Goal: Task Accomplishment & Management: Use online tool/utility

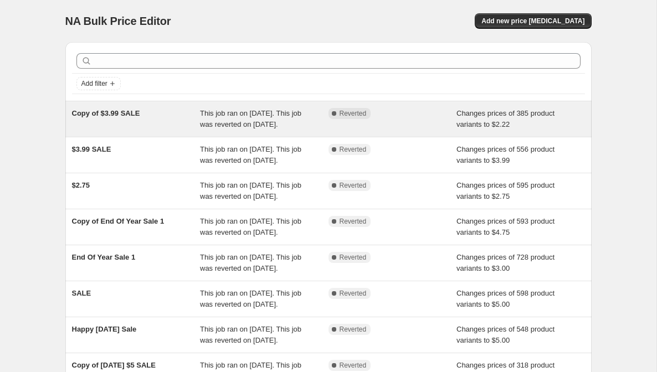
click at [399, 121] on div "Complete Reverted" at bounding box center [392, 119] width 128 height 22
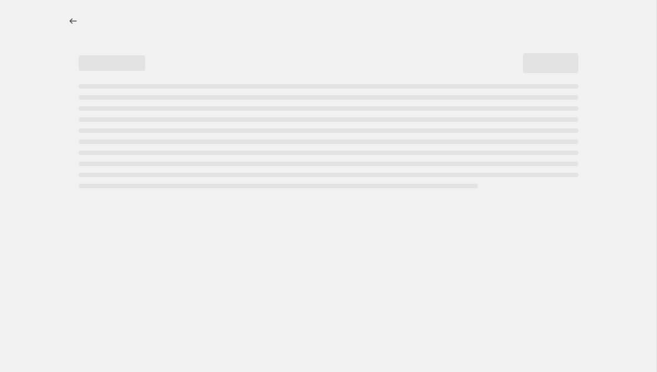
select select "remove"
select select "vendor"
select select "inventory_quantity"
select select "not_equal"
select select "product_status"
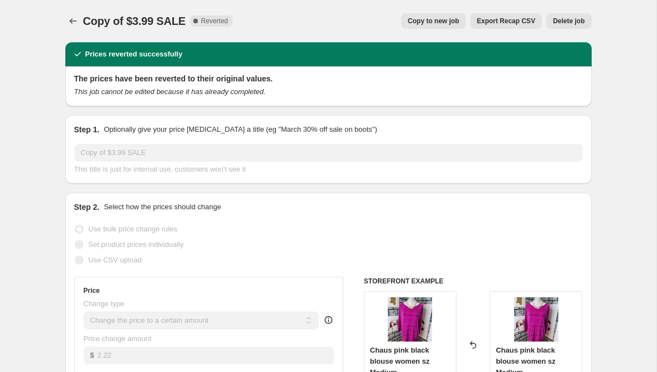
click at [445, 20] on span "Copy to new job" at bounding box center [433, 21] width 51 height 9
select select "remove"
select select "vendor"
select select "inventory_quantity"
select select "not_equal"
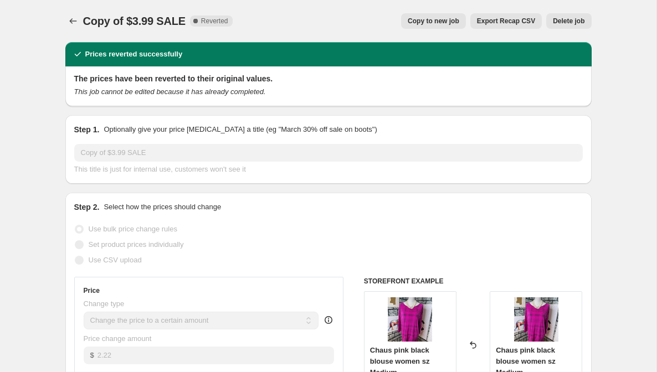
select select "product_status"
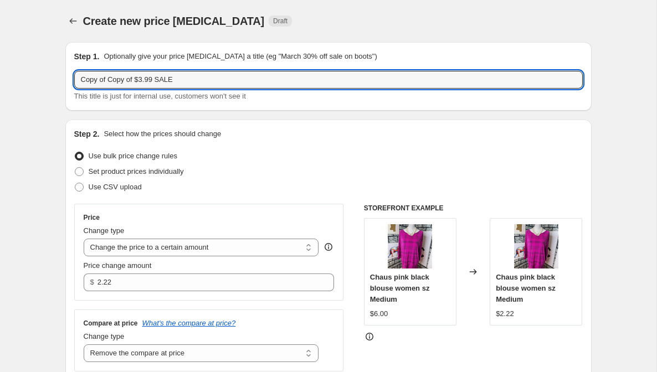
drag, startPoint x: 187, startPoint y: 81, endPoint x: 70, endPoint y: 69, distance: 117.5
click at [70, 69] on div "Step 1. Optionally give your price [MEDICAL_DATA] a title (eg "March 30% off sa…" at bounding box center [328, 76] width 526 height 69
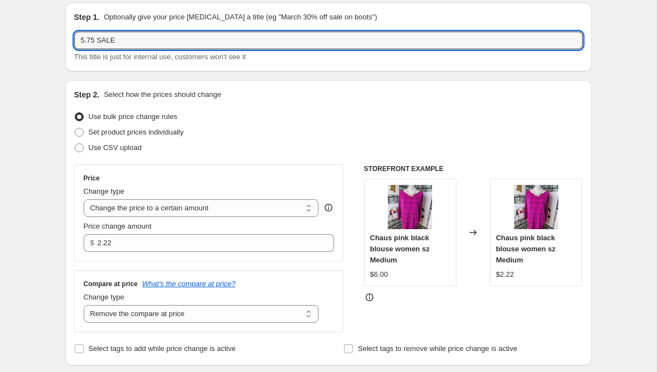
scroll to position [103, 0]
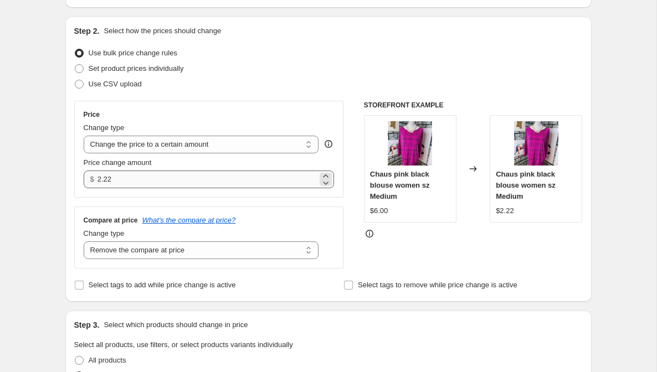
type input "5.75 SALE"
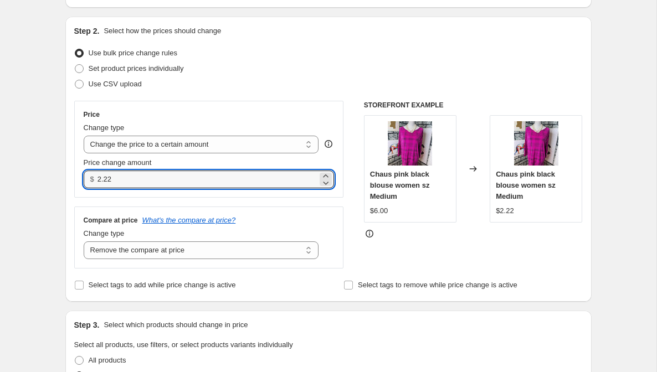
drag, startPoint x: 134, startPoint y: 182, endPoint x: 63, endPoint y: 173, distance: 72.0
type input "5.75"
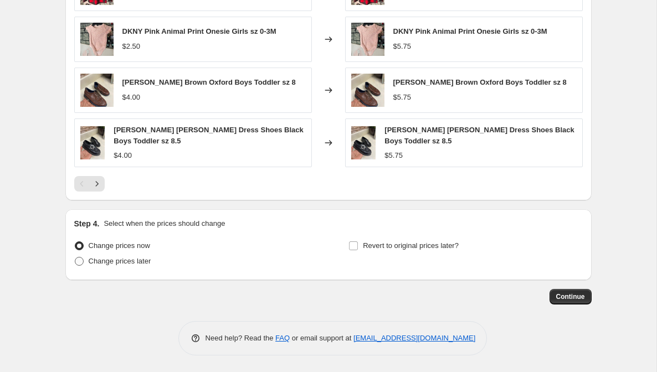
scroll to position [808, 0]
click at [354, 247] on input "Revert to original prices later?" at bounding box center [353, 245] width 9 height 9
checkbox input "true"
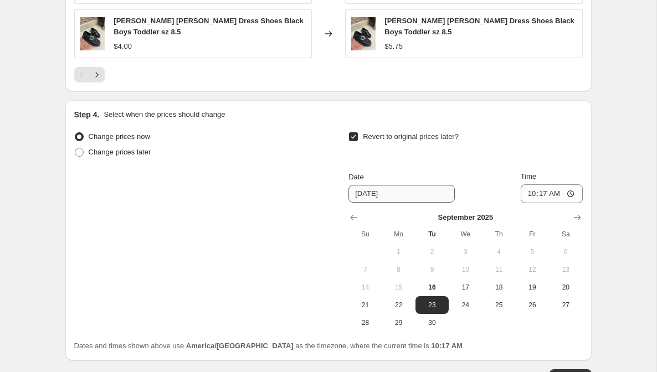
scroll to position [958, 0]
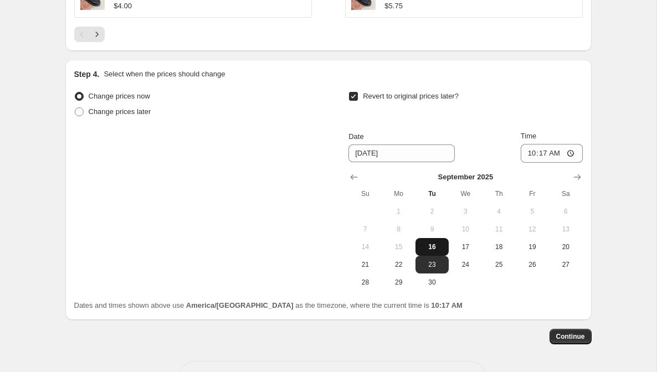
click at [440, 249] on span "16" at bounding box center [432, 247] width 24 height 9
type input "[DATE]"
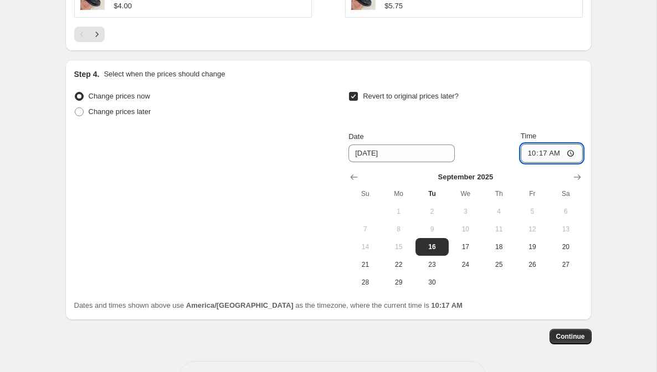
click at [544, 158] on input "10:17" at bounding box center [551, 153] width 62 height 19
click at [556, 154] on input "11:17" at bounding box center [551, 153] width 62 height 19
click at [567, 154] on input "11:59" at bounding box center [551, 153] width 62 height 19
type input "23:59"
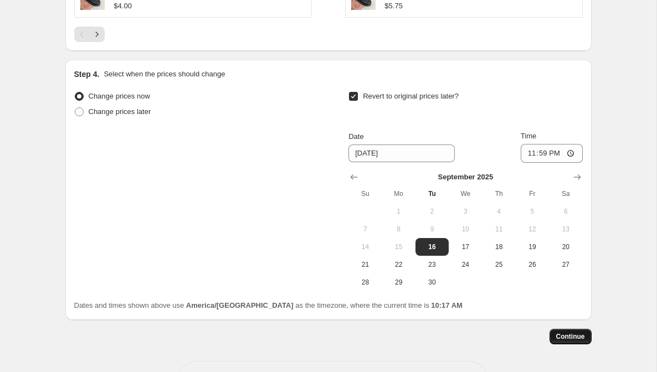
click at [564, 336] on span "Continue" at bounding box center [570, 336] width 29 height 9
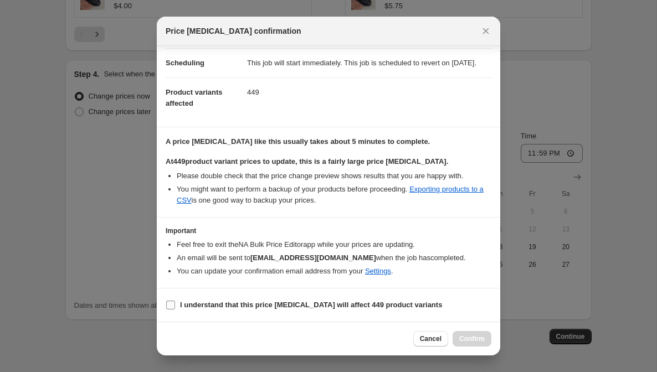
scroll to position [98, 0]
click at [272, 308] on b "I understand that this price [MEDICAL_DATA] will affect 449 product variants" at bounding box center [311, 305] width 262 height 8
click at [175, 308] on input "I understand that this price [MEDICAL_DATA] will affect 449 product variants" at bounding box center [170, 305] width 9 height 9
checkbox input "true"
click at [479, 339] on span "Confirm" at bounding box center [471, 338] width 25 height 9
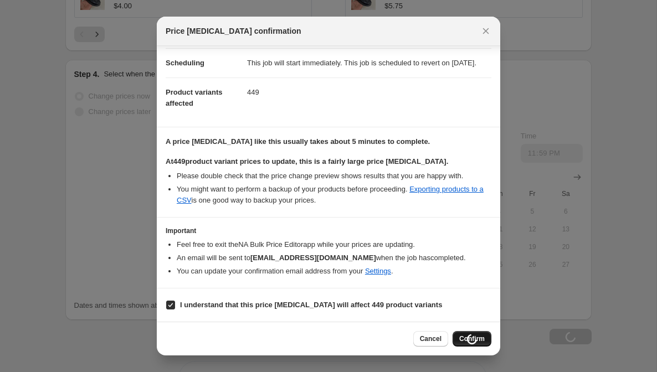
type input "5.75 SALE"
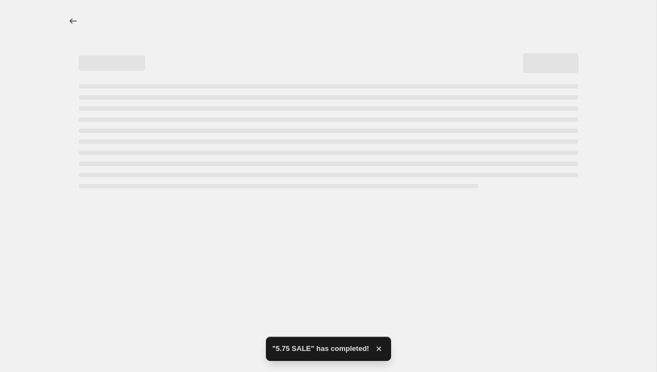
select select "remove"
select select "vendor"
select select "inventory_quantity"
select select "not_equal"
select select "product_status"
